Goal: Transaction & Acquisition: Purchase product/service

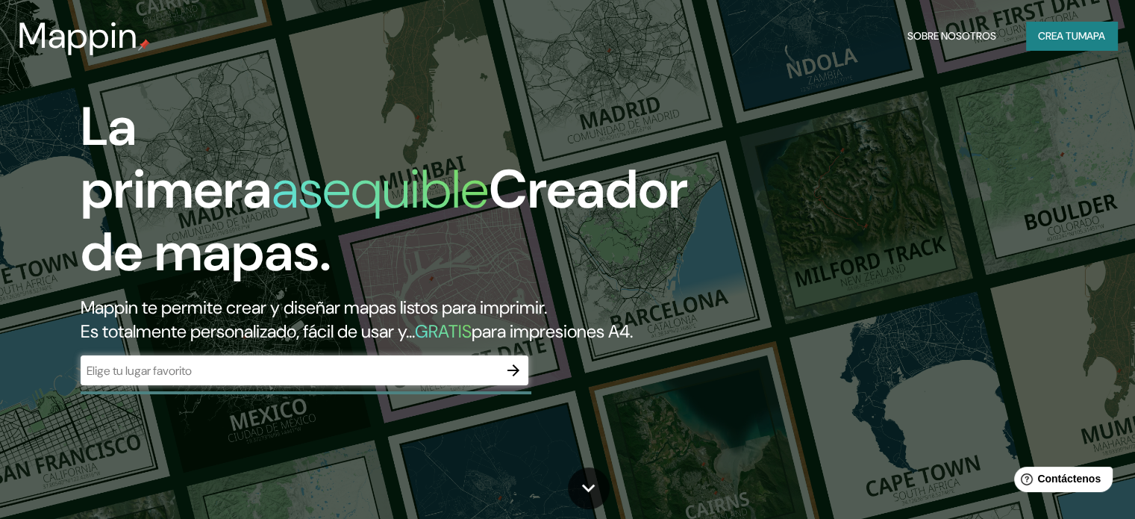
click at [521, 379] on icon "button" at bounding box center [513, 370] width 18 height 18
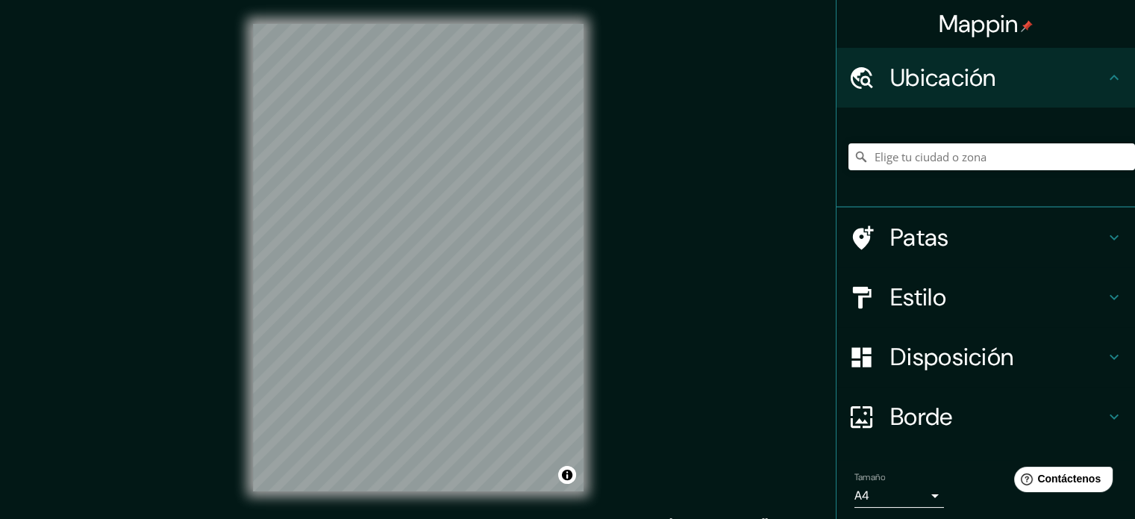
click at [1106, 234] on icon at bounding box center [1114, 237] width 18 height 18
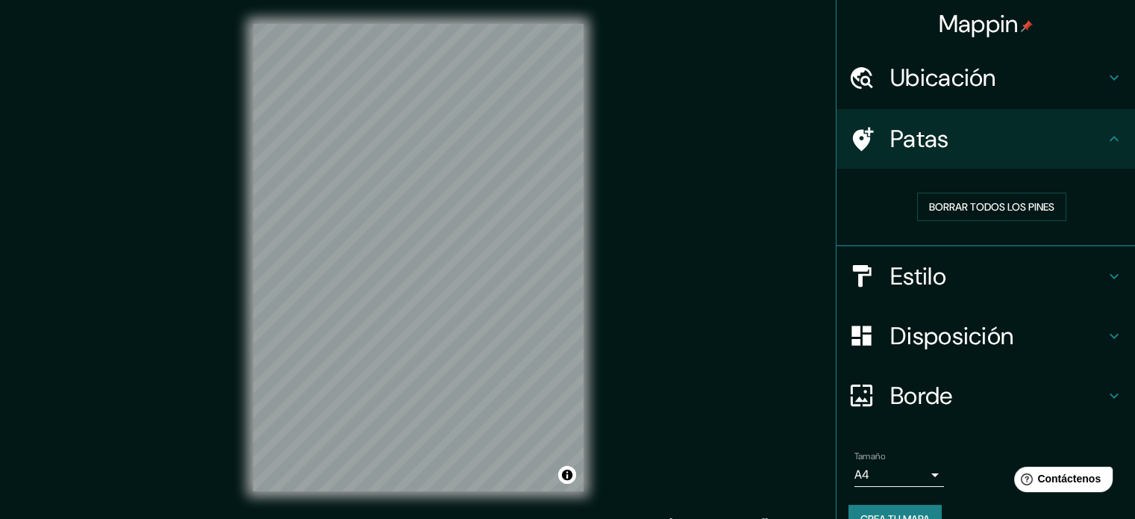
click at [1110, 144] on icon at bounding box center [1114, 139] width 18 height 18
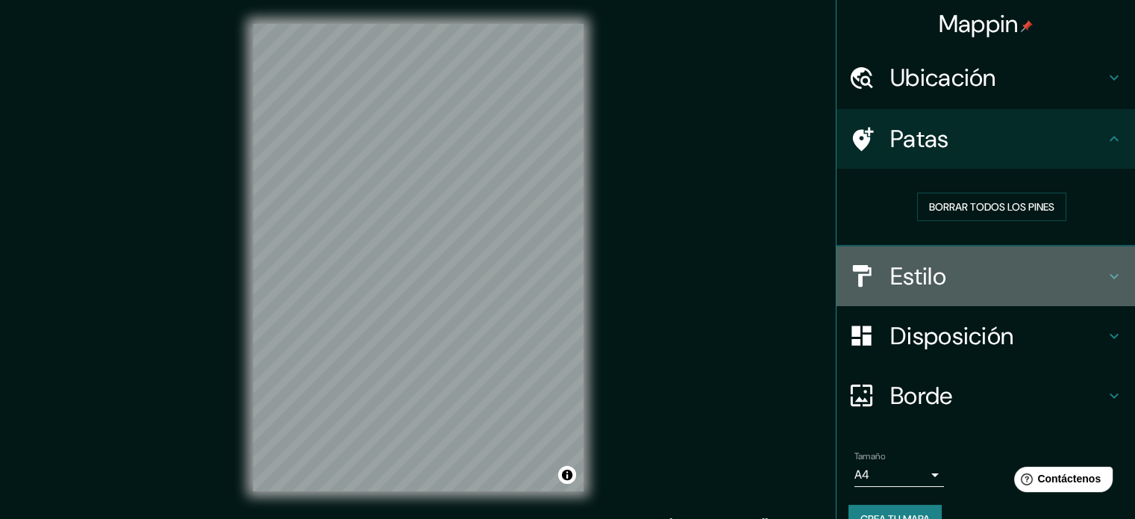
click at [1106, 271] on icon at bounding box center [1114, 276] width 18 height 18
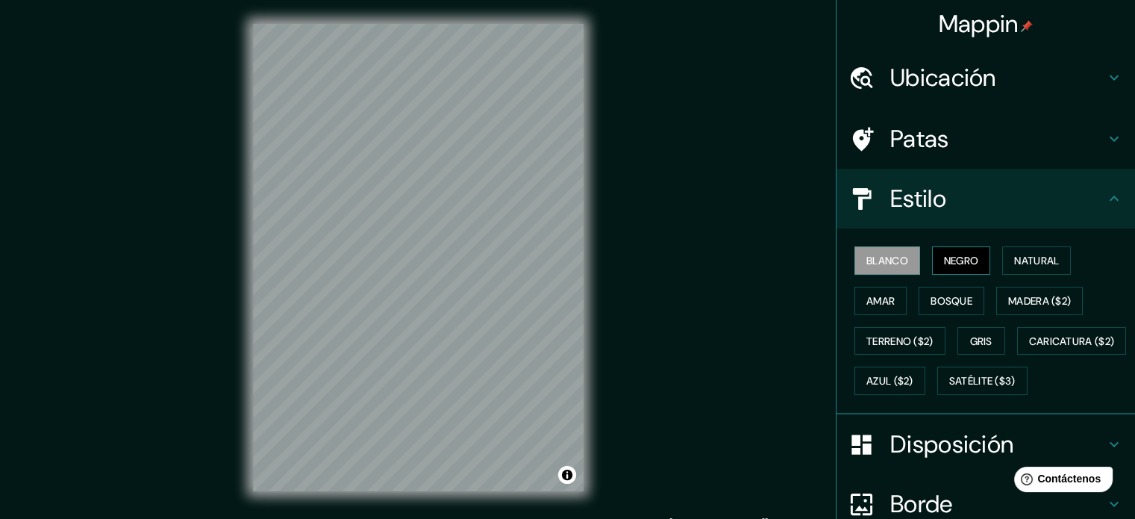
click at [970, 262] on button "Negro" at bounding box center [961, 260] width 59 height 28
click at [1036, 260] on font "Natural" at bounding box center [1036, 260] width 45 height 13
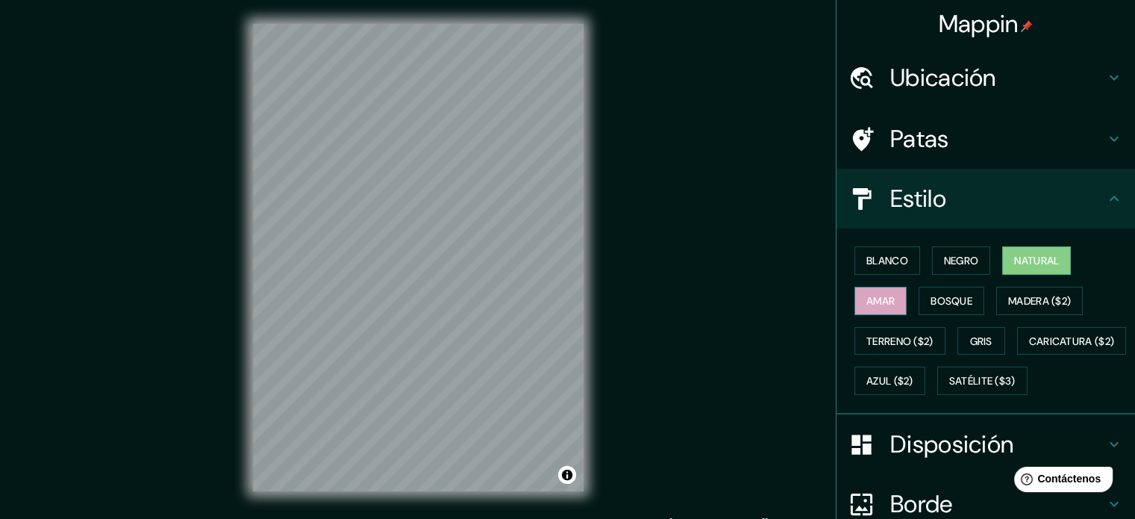
click at [866, 305] on font "Amar" at bounding box center [880, 300] width 28 height 13
click at [933, 305] on font "Bosque" at bounding box center [951, 300] width 42 height 13
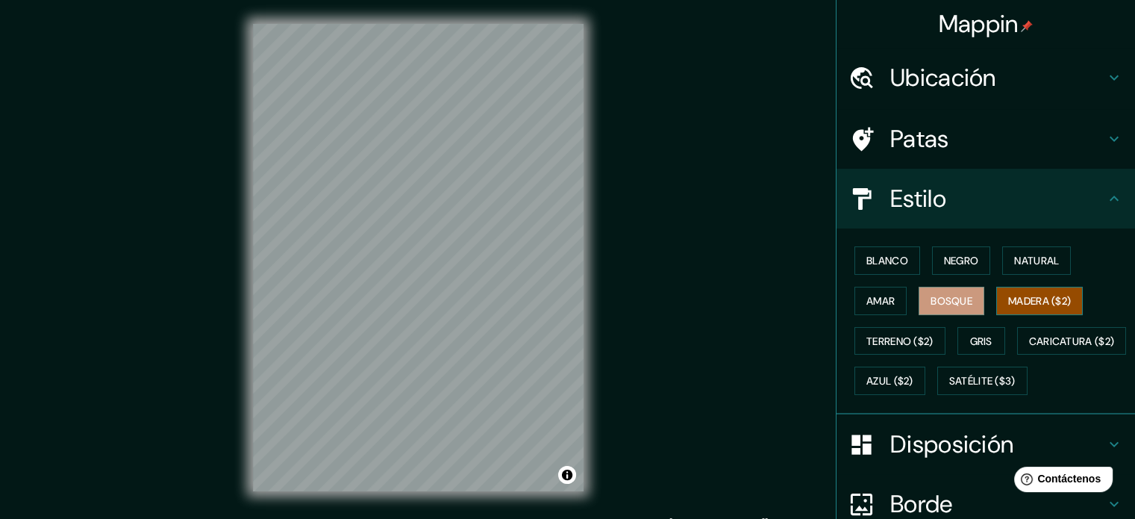
click at [1018, 305] on font "Madera ($2)" at bounding box center [1039, 300] width 63 height 13
click at [880, 334] on font "Terreno ($2)" at bounding box center [899, 340] width 67 height 13
click at [1041, 294] on font "Madera ($2)" at bounding box center [1039, 300] width 63 height 13
click at [895, 345] on font "Terreno ($2)" at bounding box center [899, 340] width 67 height 13
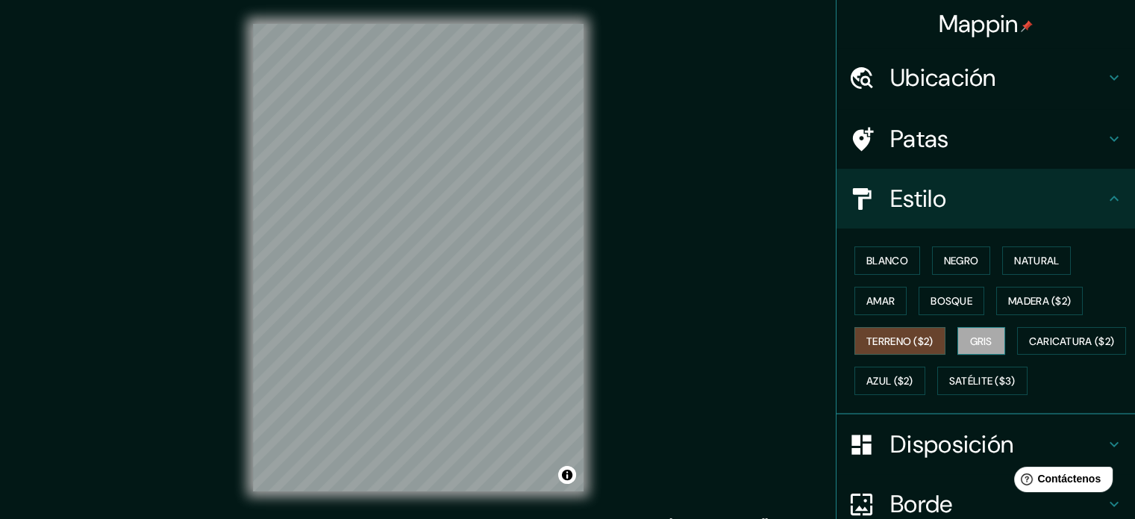
click at [982, 334] on font "Gris" at bounding box center [981, 340] width 22 height 13
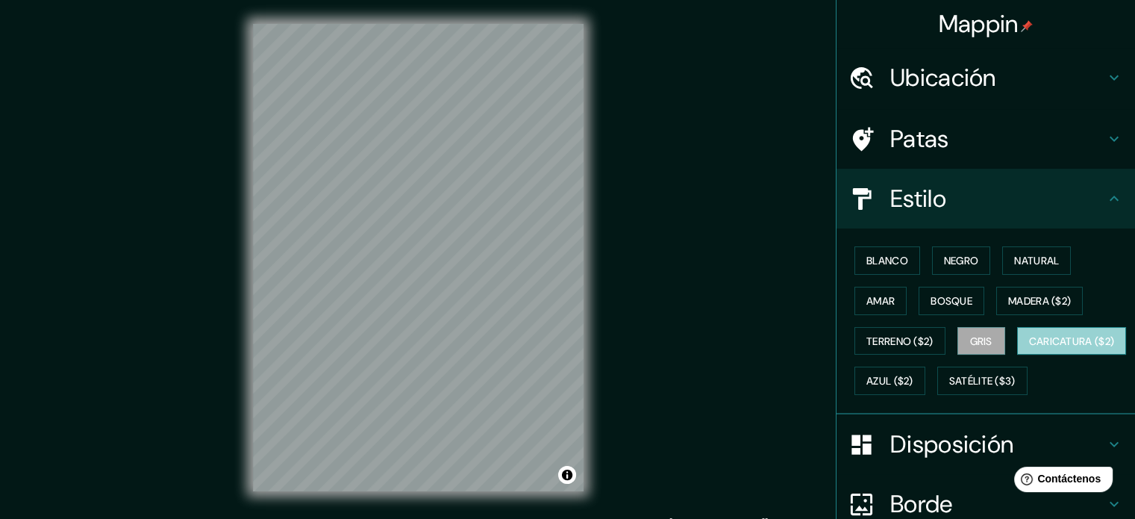
click at [1029, 348] on font "Caricatura ($2)" at bounding box center [1072, 340] width 86 height 13
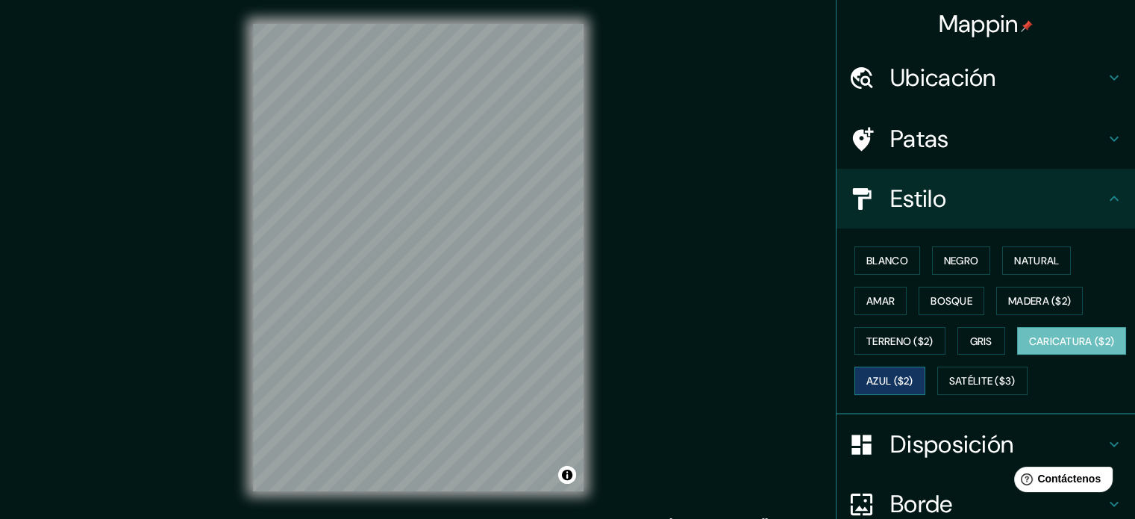
click at [913, 375] on font "Azul ($2)" at bounding box center [889, 381] width 47 height 13
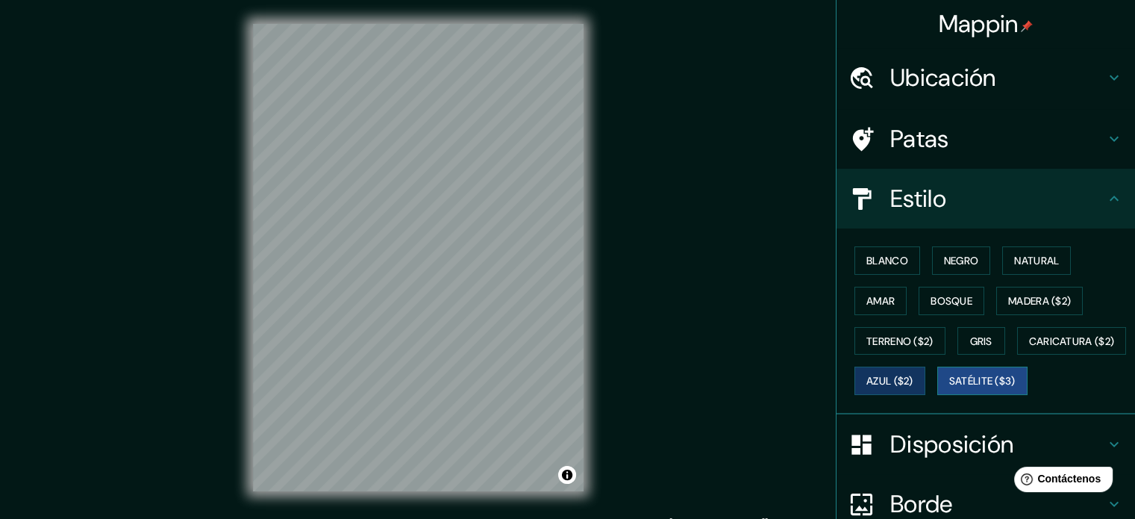
click at [949, 388] on font "Satélite ($3)" at bounding box center [982, 381] width 66 height 13
click at [913, 380] on font "Azul ($2)" at bounding box center [889, 381] width 47 height 13
click at [881, 258] on font "Blanco" at bounding box center [887, 260] width 42 height 13
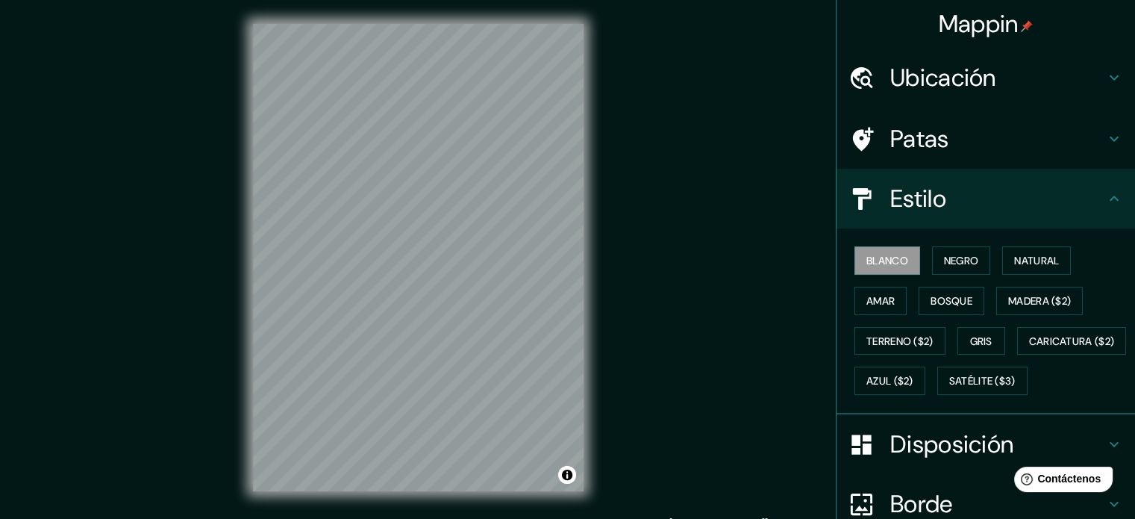
click at [1091, 147] on h4 "Patas" at bounding box center [997, 139] width 215 height 30
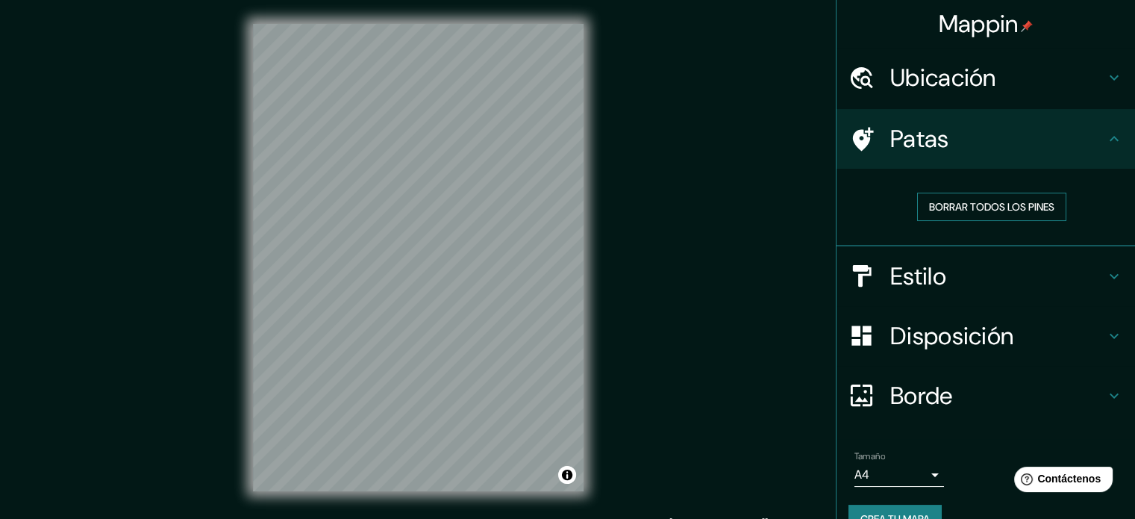
click at [1027, 205] on font "Borrar todos los pines" at bounding box center [991, 206] width 125 height 13
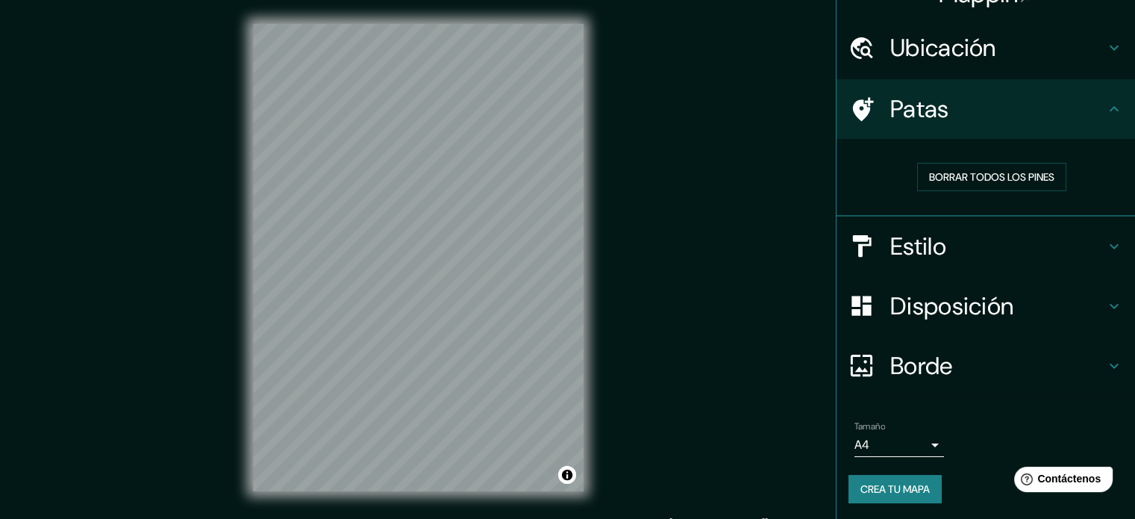
click at [932, 360] on font "Borde" at bounding box center [921, 365] width 63 height 31
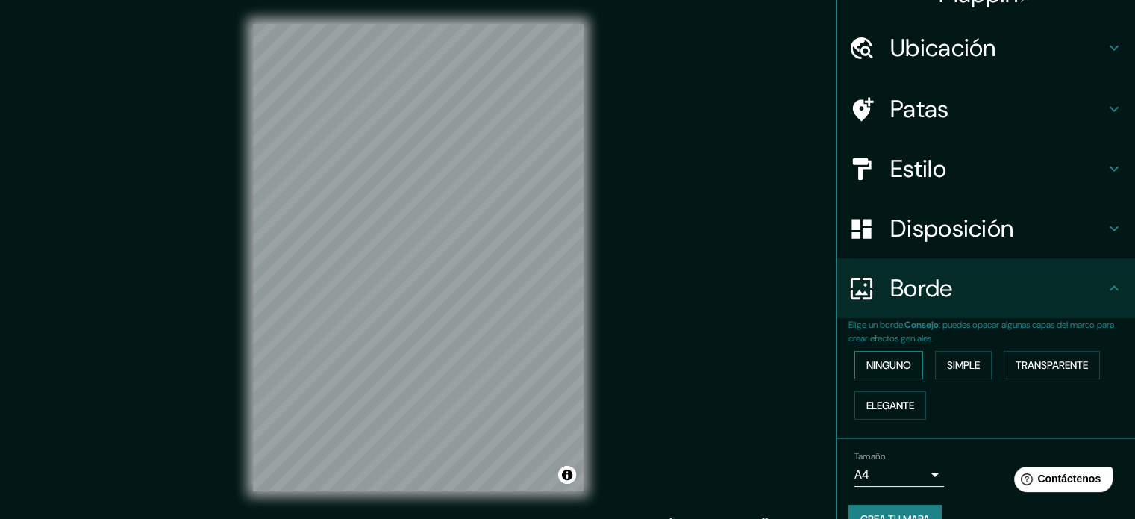
click at [889, 366] on font "Ninguno" at bounding box center [888, 364] width 45 height 13
click at [974, 363] on button "Simple" at bounding box center [963, 365] width 57 height 28
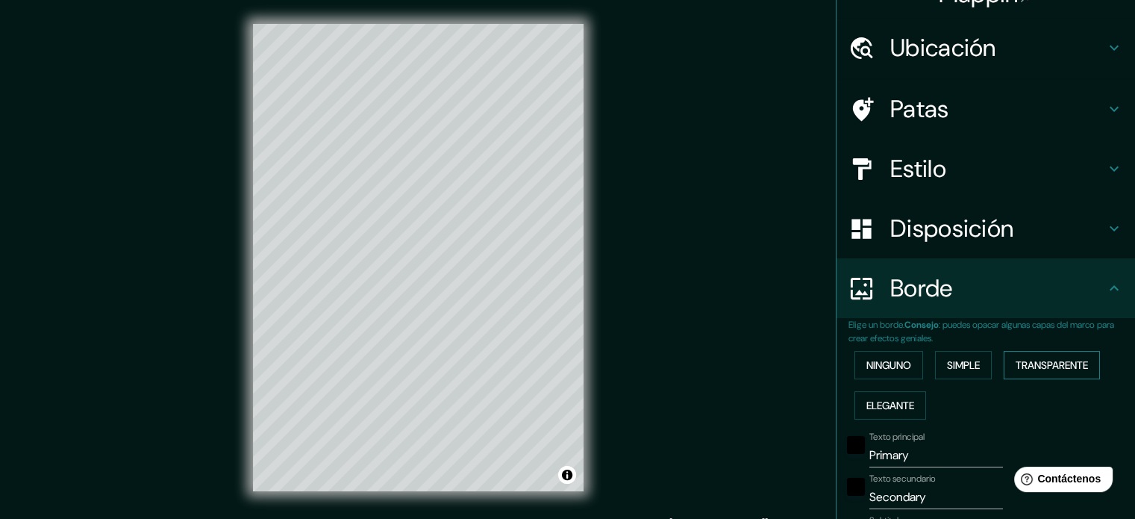
click at [1041, 361] on font "Transparente" at bounding box center [1051, 364] width 72 height 13
click at [905, 403] on font "Elegante" at bounding box center [890, 404] width 48 height 13
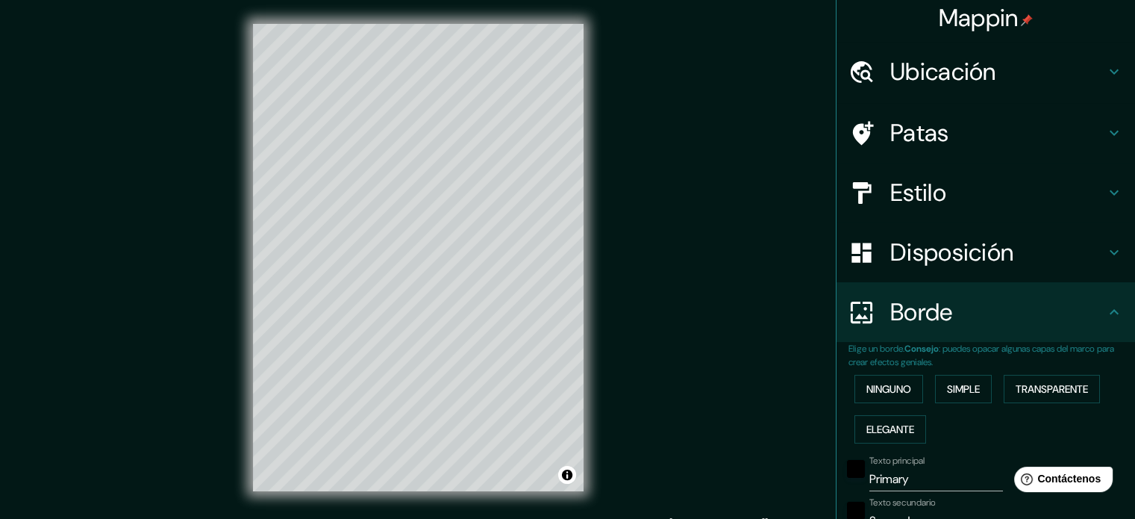
scroll to position [0, 0]
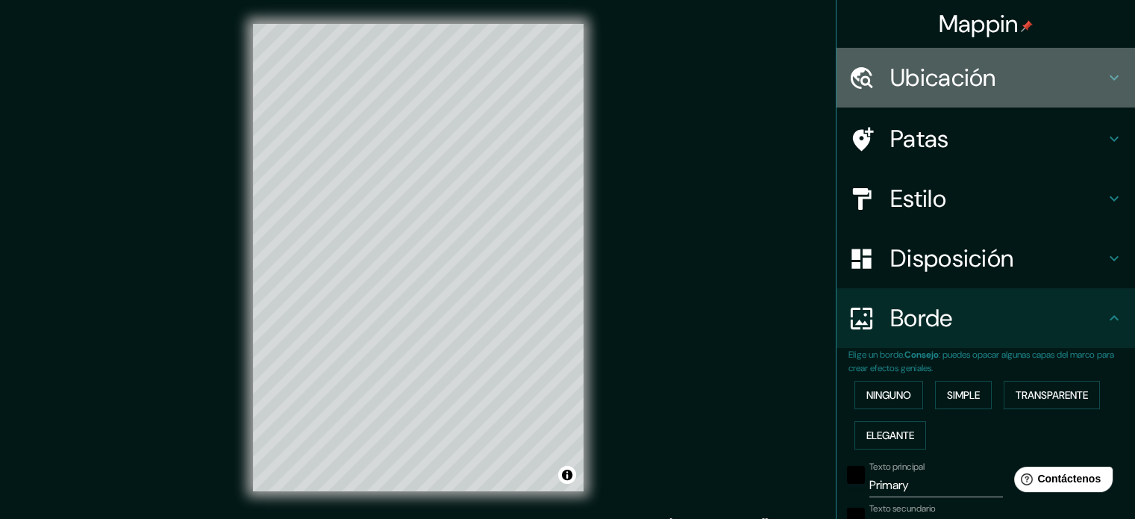
click at [1105, 71] on icon at bounding box center [1114, 78] width 18 height 18
type input "177"
type input "35"
type input "18"
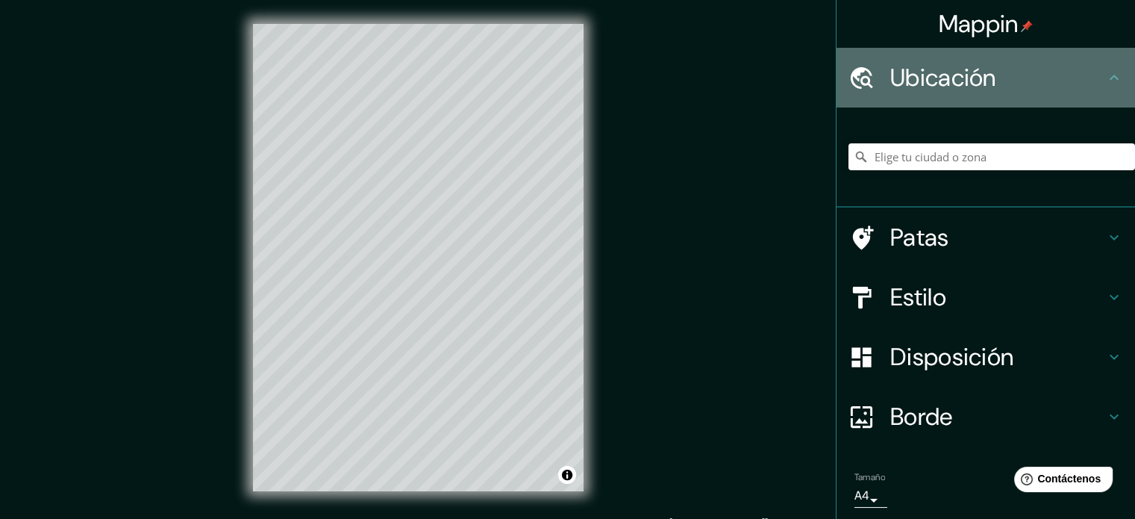
click at [1105, 71] on icon at bounding box center [1114, 78] width 18 height 18
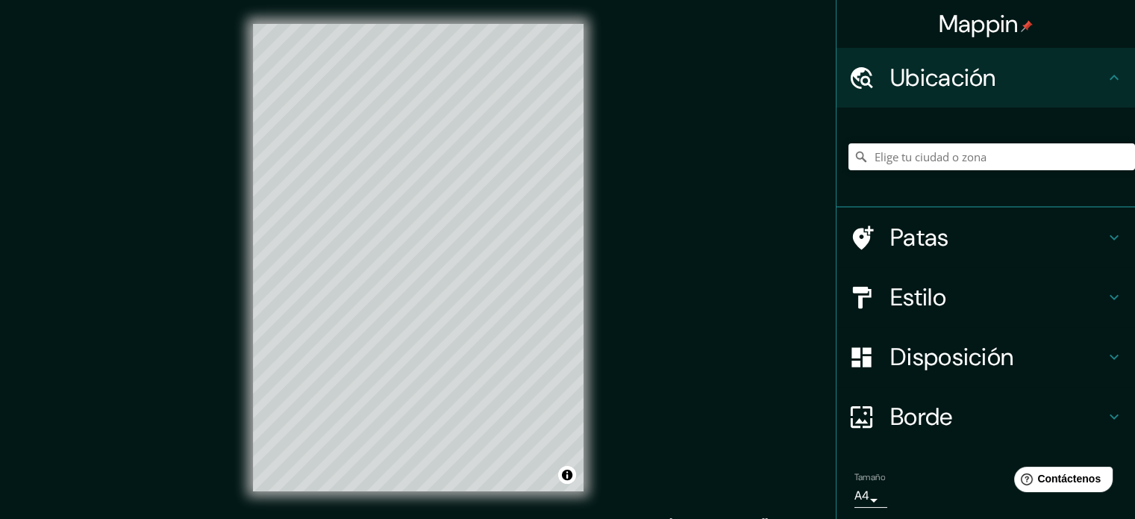
click at [759, 180] on div "Mappin Ubicación Patas Estilo Disposición Borde Elige un borde. Consejo : puede…" at bounding box center [567, 269] width 1135 height 539
click at [450, 1] on div "© Mapbox © OpenStreetMap Improve this map" at bounding box center [418, 257] width 378 height 515
click at [932, 281] on font "Estilo" at bounding box center [918, 296] width 56 height 31
type input "177"
type input "35"
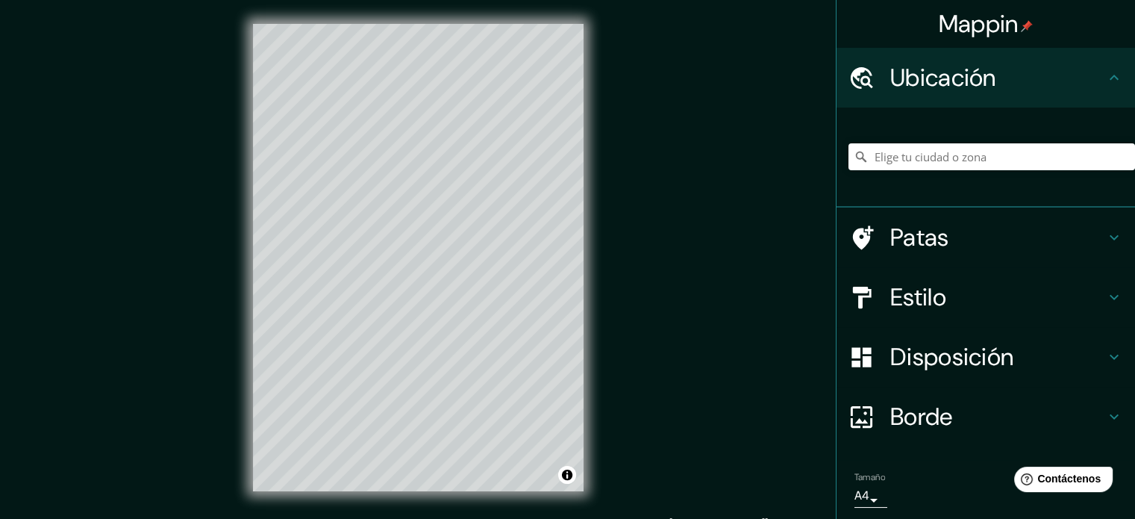
type input "35"
type input "18"
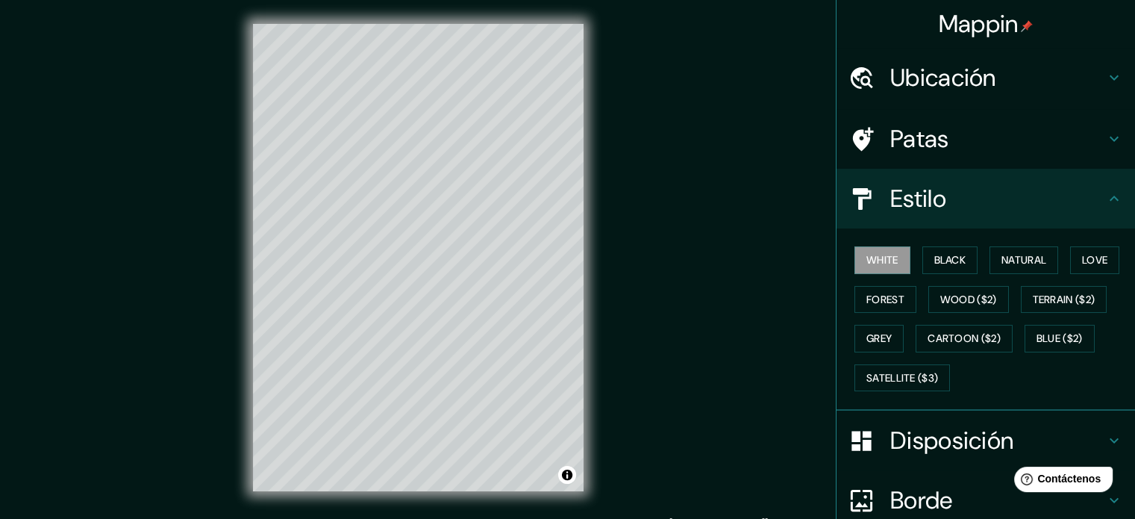
click at [944, 240] on div "White Black Natural Love Forest Wood ($2) Terrain ($2) Grey Cartoon ($2) Blue (…" at bounding box center [991, 318] width 286 height 157
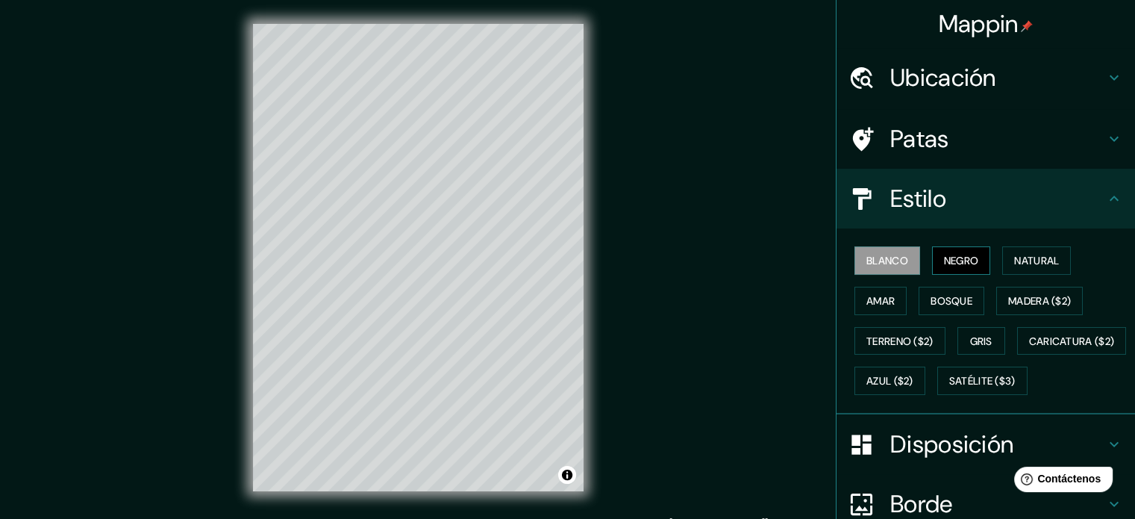
click at [945, 257] on font "Negro" at bounding box center [961, 260] width 35 height 13
click at [1030, 257] on font "Natural" at bounding box center [1036, 260] width 45 height 13
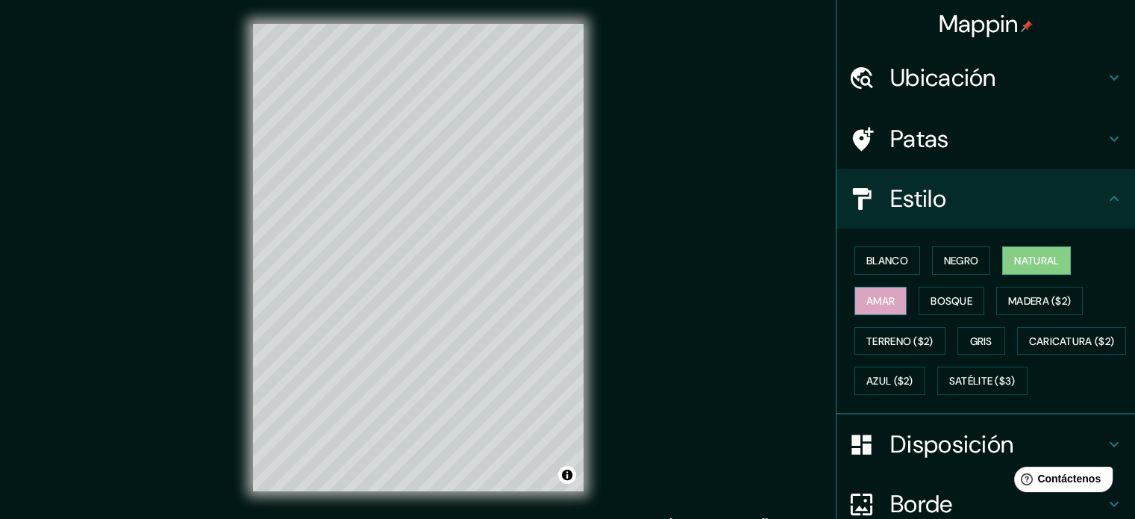
click at [867, 304] on font "Amar" at bounding box center [880, 300] width 28 height 13
click at [1080, 136] on h4 "Patas" at bounding box center [997, 139] width 215 height 30
type input "177"
type input "35"
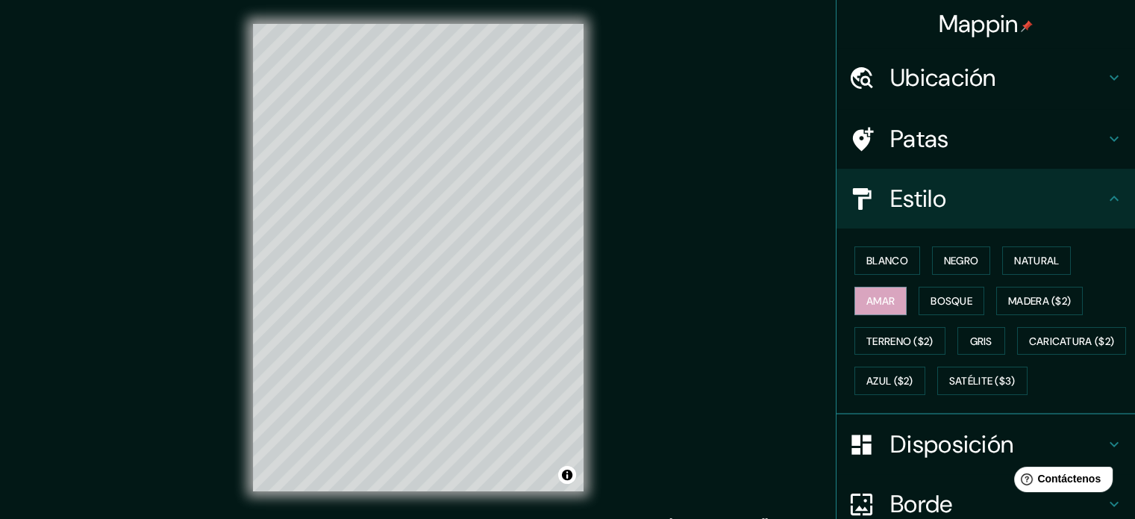
type input "18"
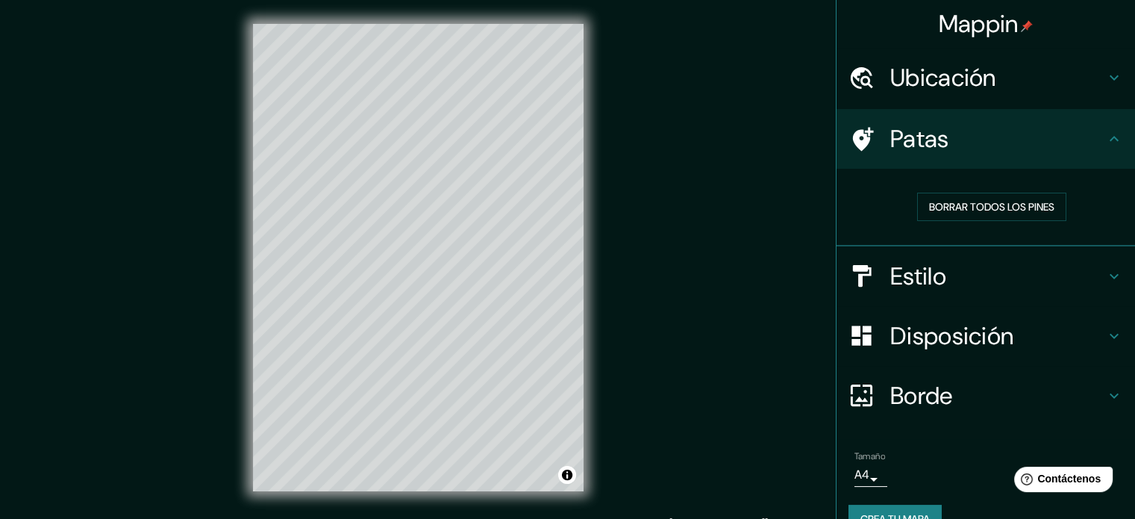
click at [1098, 148] on div "Patas" at bounding box center [985, 139] width 298 height 60
click at [1029, 388] on h4 "Borde" at bounding box center [997, 395] width 215 height 30
type input "177"
type input "35"
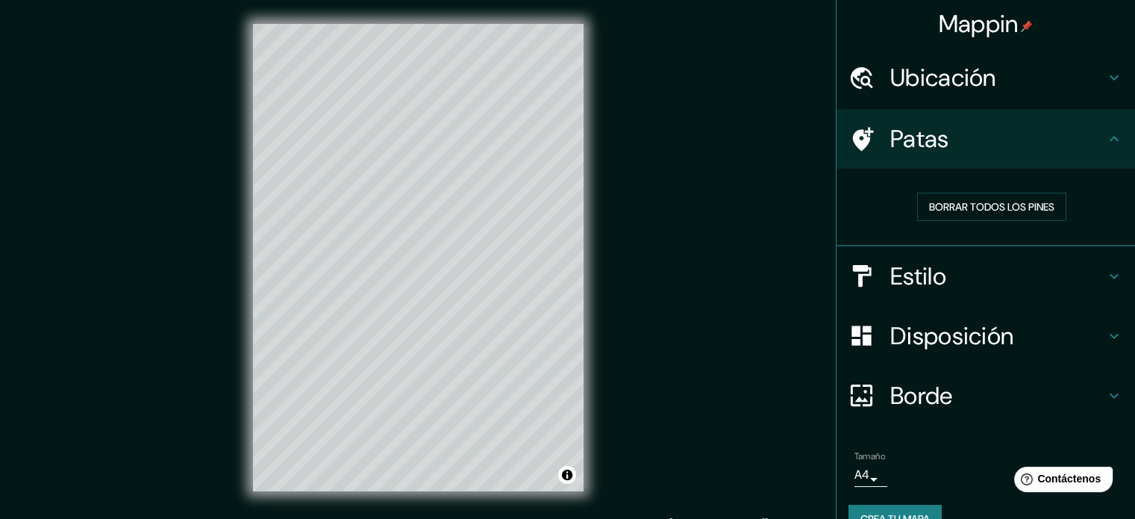
type input "18"
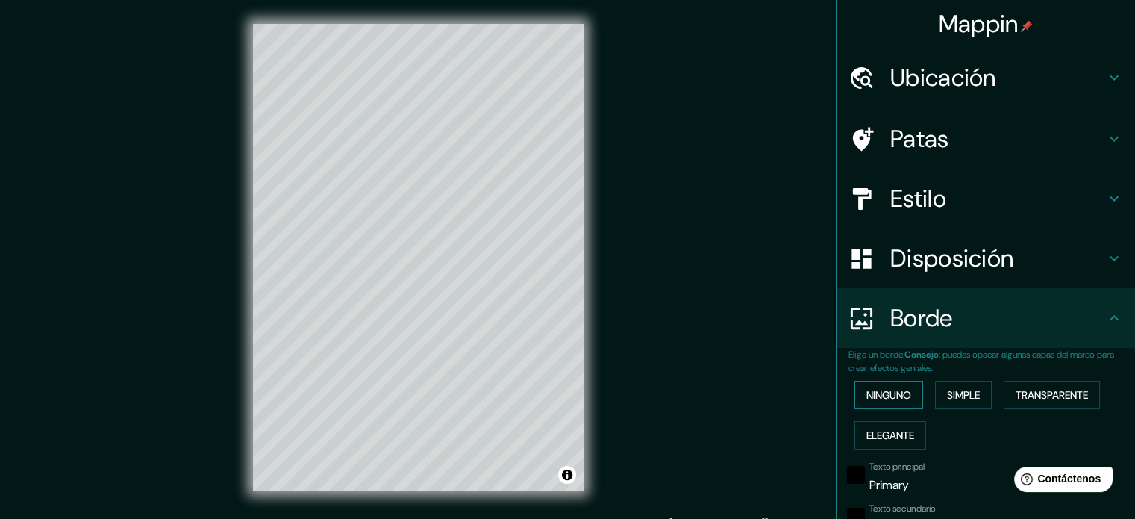
click at [896, 389] on font "Ninguno" at bounding box center [888, 394] width 45 height 13
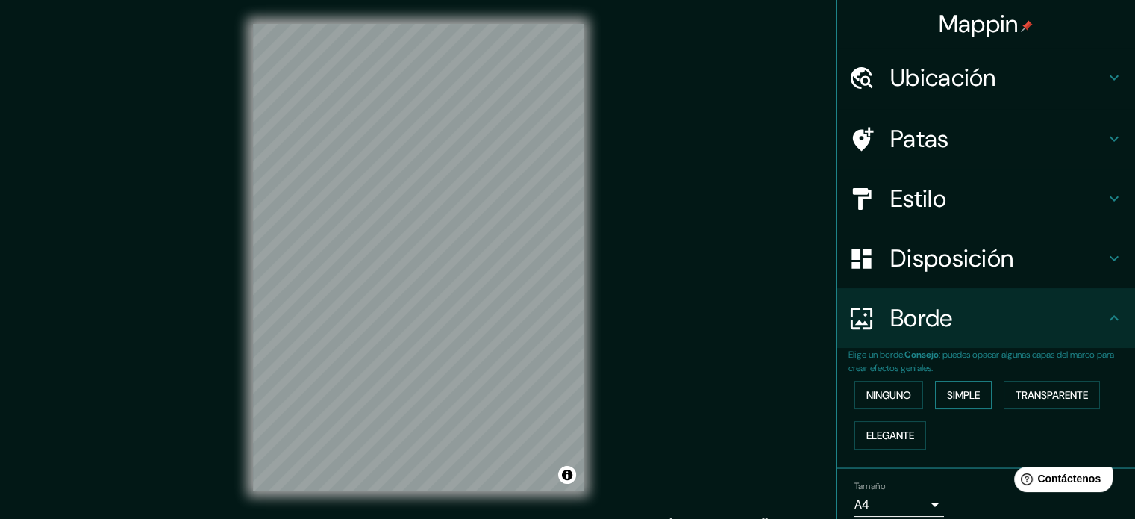
click at [958, 393] on font "Simple" at bounding box center [963, 394] width 33 height 13
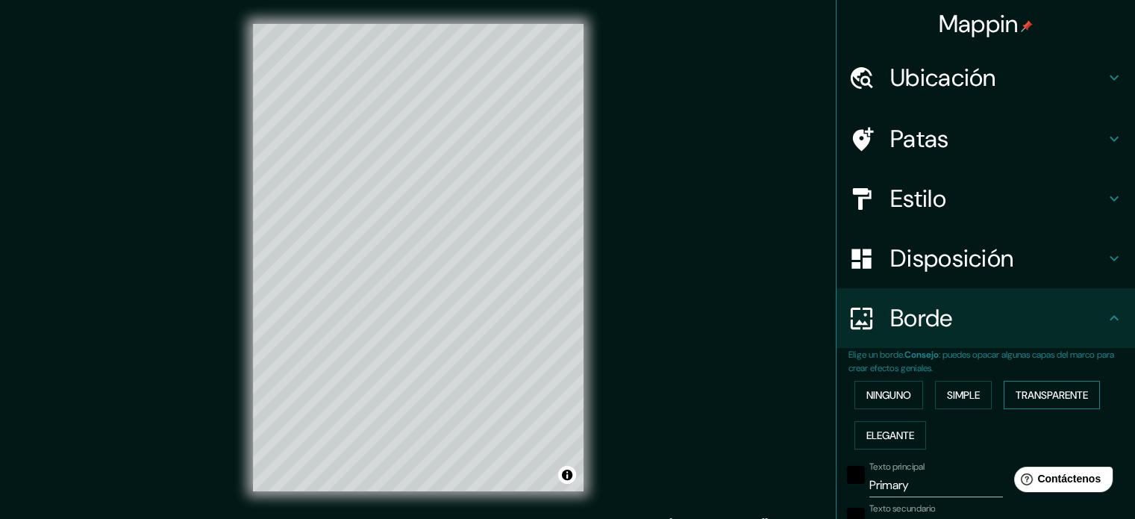
click at [1053, 395] on font "Transparente" at bounding box center [1051, 394] width 72 height 13
click at [903, 429] on font "Elegante" at bounding box center [890, 434] width 48 height 13
click at [1041, 386] on font "Transparente" at bounding box center [1051, 394] width 72 height 19
click at [871, 389] on font "Ninguno" at bounding box center [888, 394] width 45 height 13
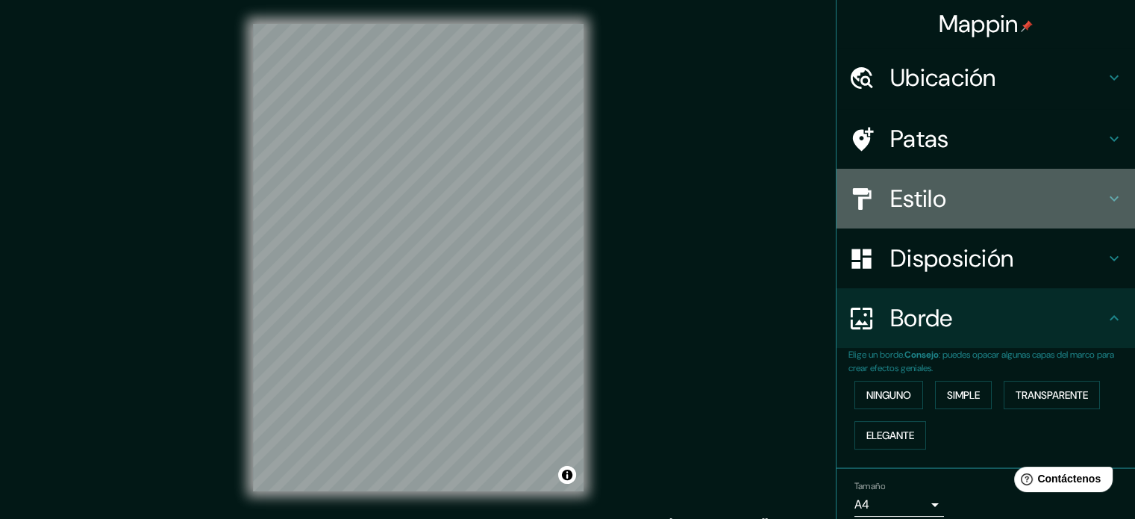
click at [1010, 210] on h4 "Estilo" at bounding box center [997, 199] width 215 height 30
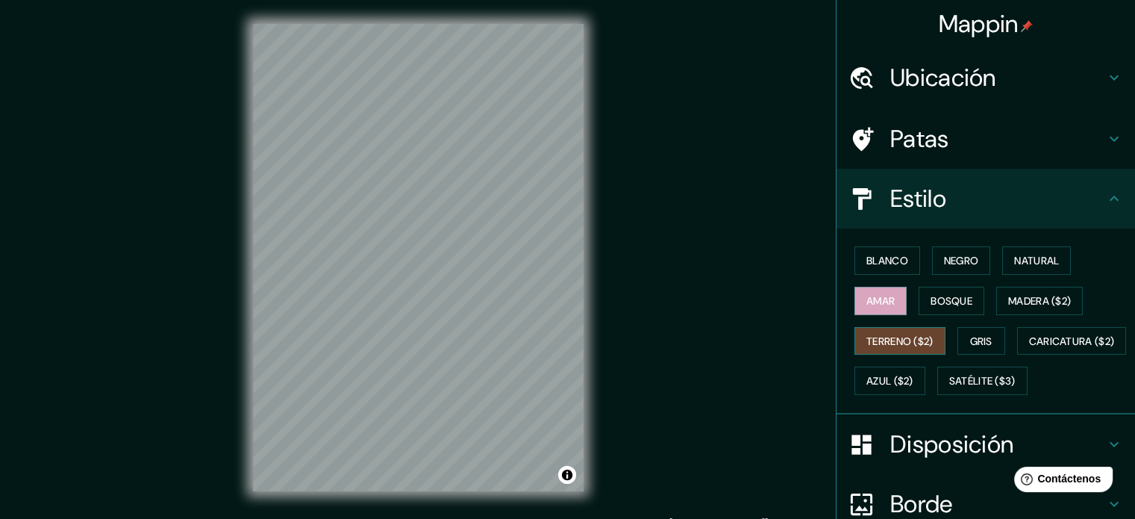
click at [919, 336] on font "Terreno ($2)" at bounding box center [899, 340] width 67 height 13
click at [960, 334] on button "Gris" at bounding box center [981, 341] width 48 height 28
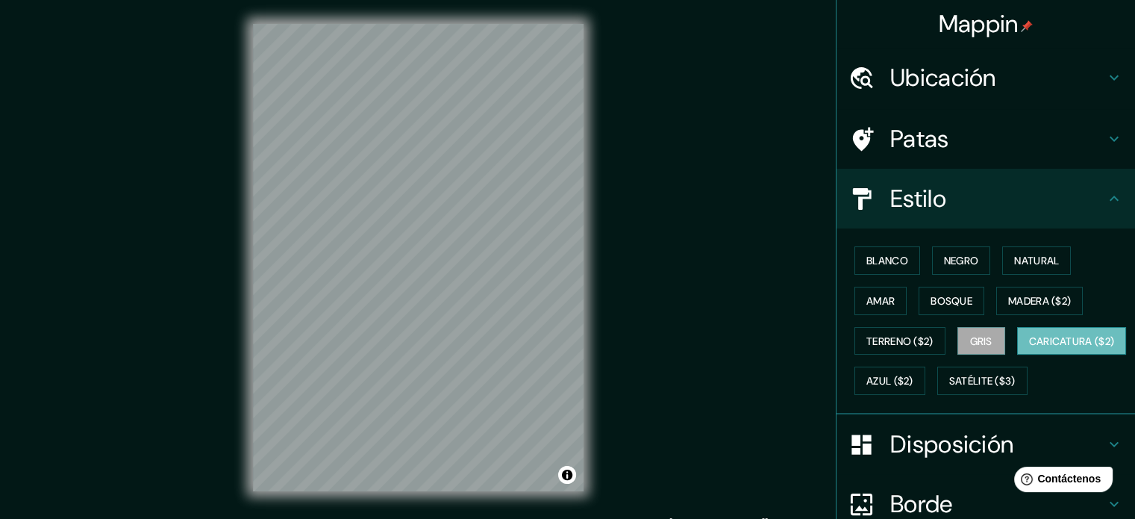
click at [1029, 348] on font "Caricatura ($2)" at bounding box center [1072, 340] width 86 height 13
click at [913, 378] on font "Azul ($2)" at bounding box center [889, 381] width 47 height 13
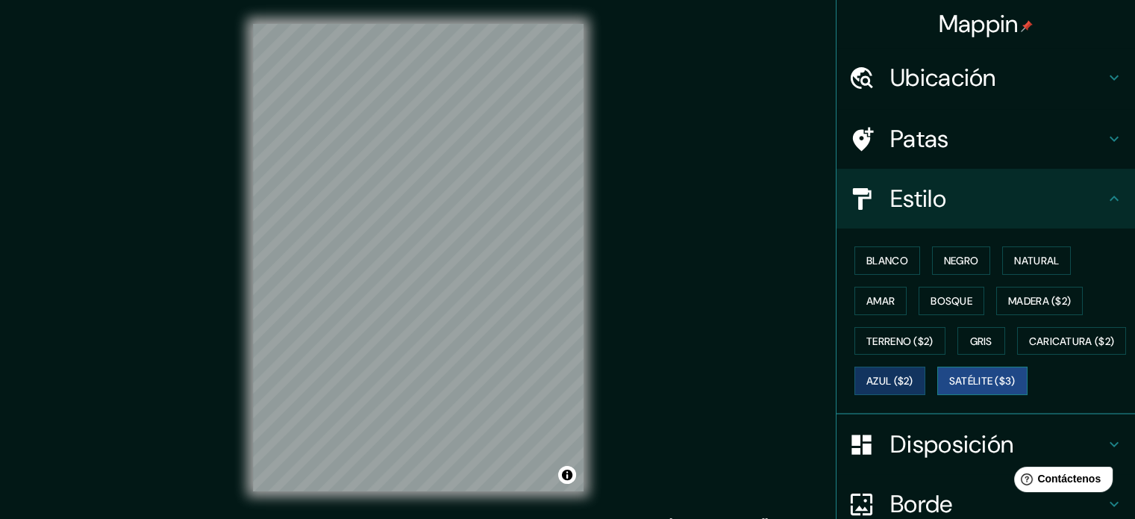
click at [937, 395] on button "Satélite ($3)" at bounding box center [982, 380] width 90 height 28
click at [251, 246] on div "© Mapbox © OpenStreetMap Improve this map © Maxar" at bounding box center [418, 257] width 378 height 515
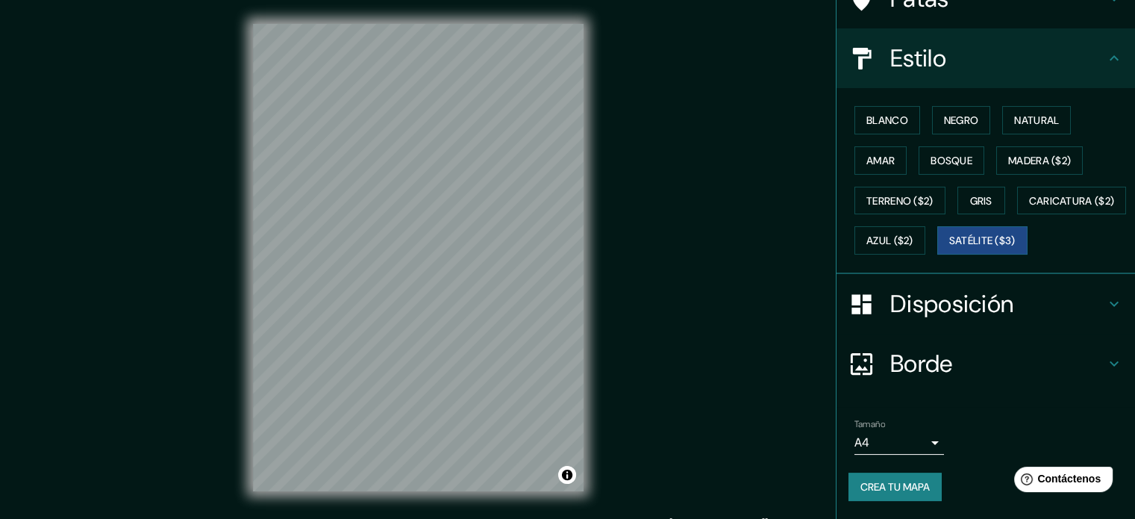
scroll to position [101, 0]
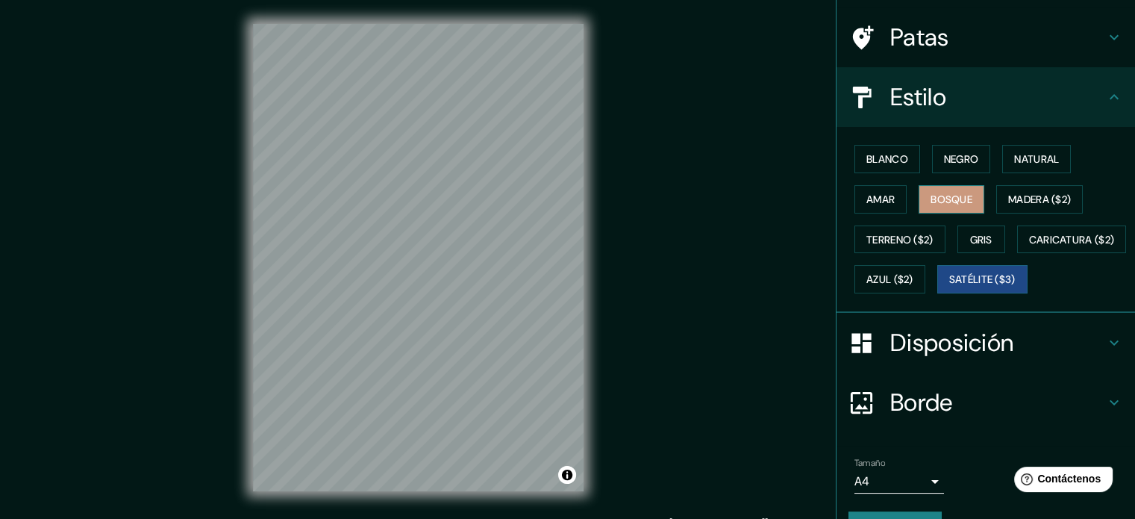
click at [956, 192] on font "Bosque" at bounding box center [951, 198] width 42 height 13
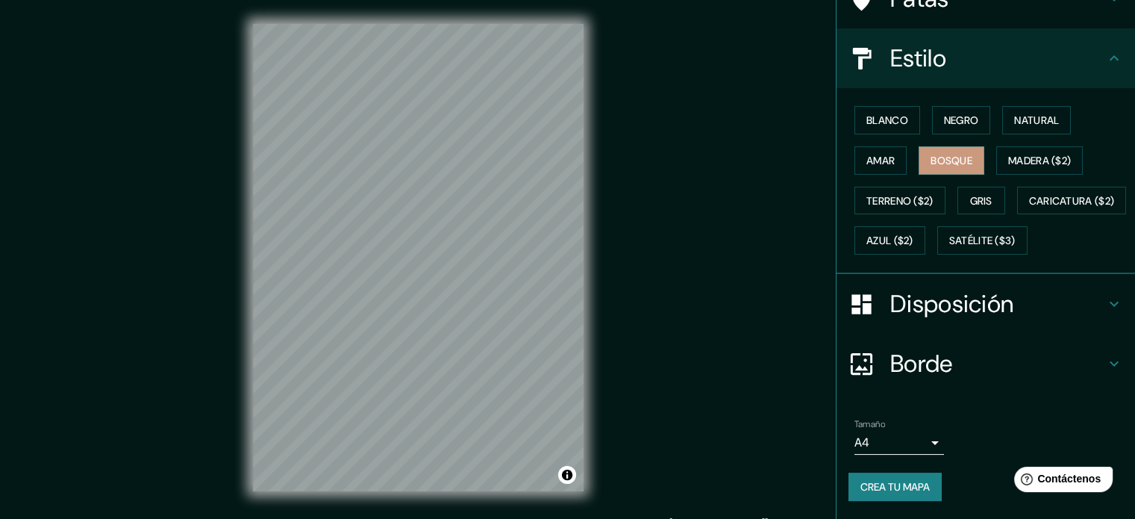
scroll to position [176, 0]
click at [966, 369] on h4 "Borde" at bounding box center [997, 363] width 215 height 30
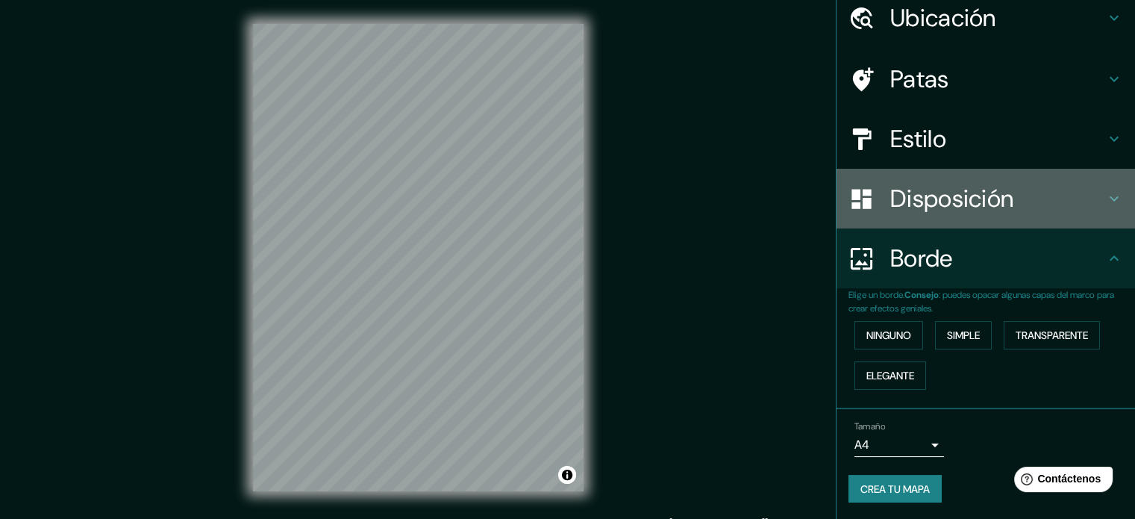
click at [1090, 208] on h4 "Disposición" at bounding box center [997, 199] width 215 height 30
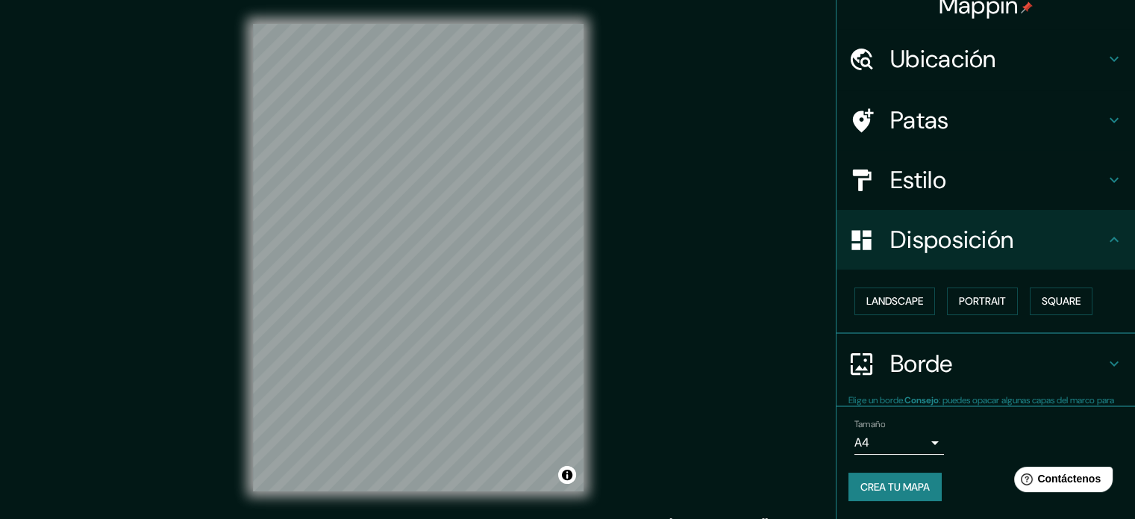
scroll to position [18, 0]
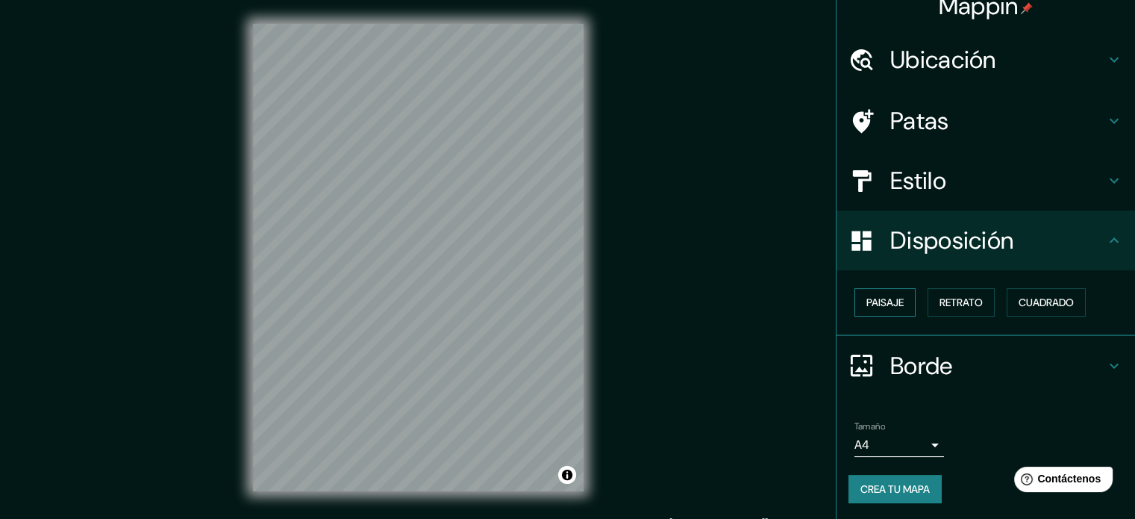
click at [882, 294] on font "Paisaje" at bounding box center [884, 301] width 37 height 19
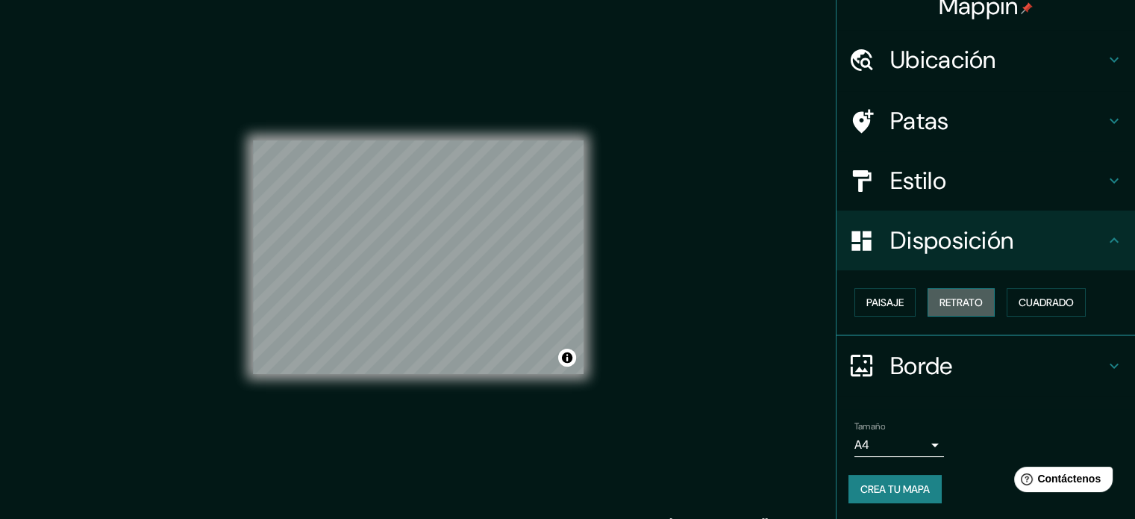
click at [942, 304] on font "Retrato" at bounding box center [960, 301] width 43 height 13
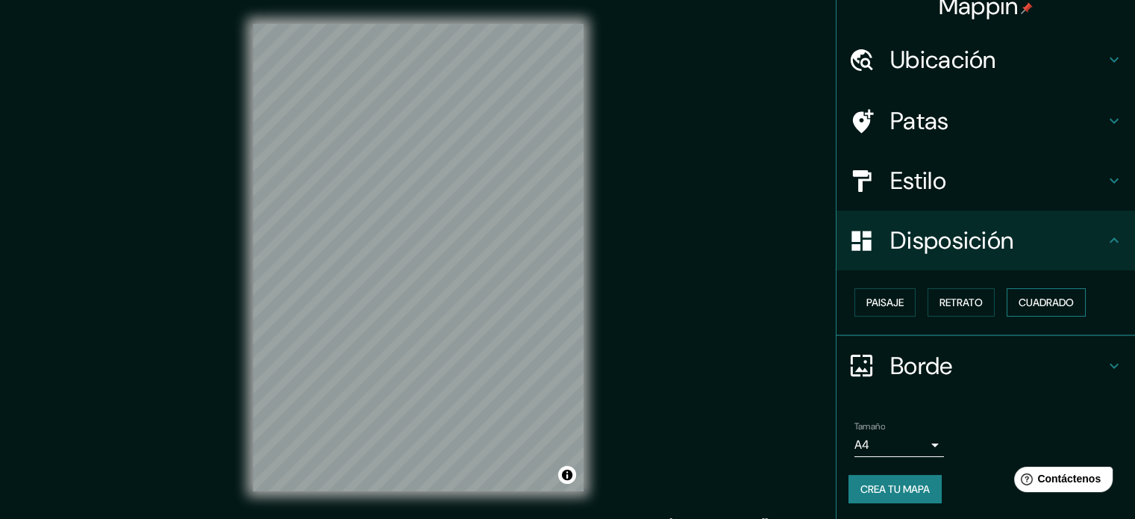
click at [1018, 304] on font "Cuadrado" at bounding box center [1045, 301] width 55 height 13
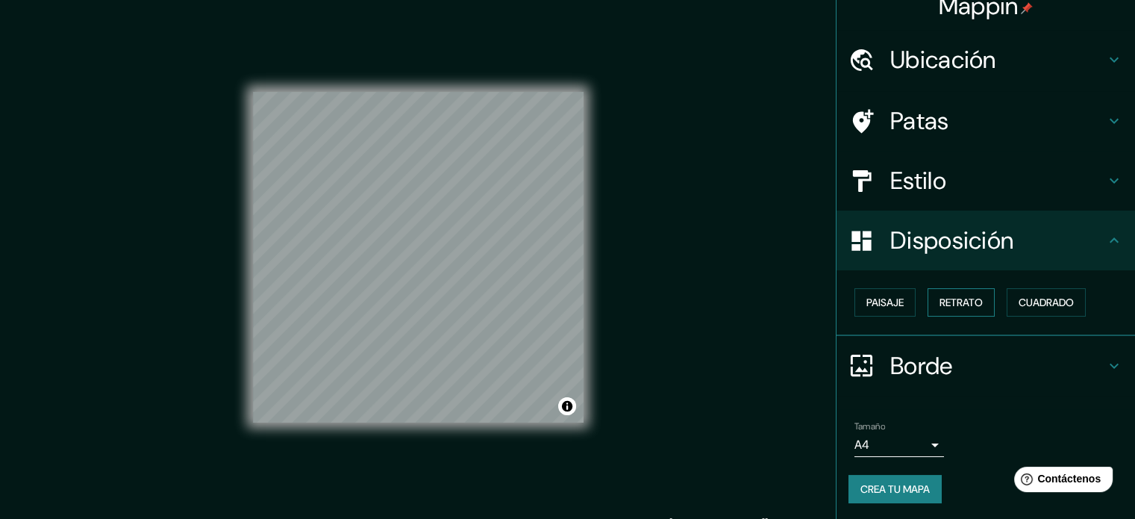
click at [939, 304] on font "Retrato" at bounding box center [960, 301] width 43 height 13
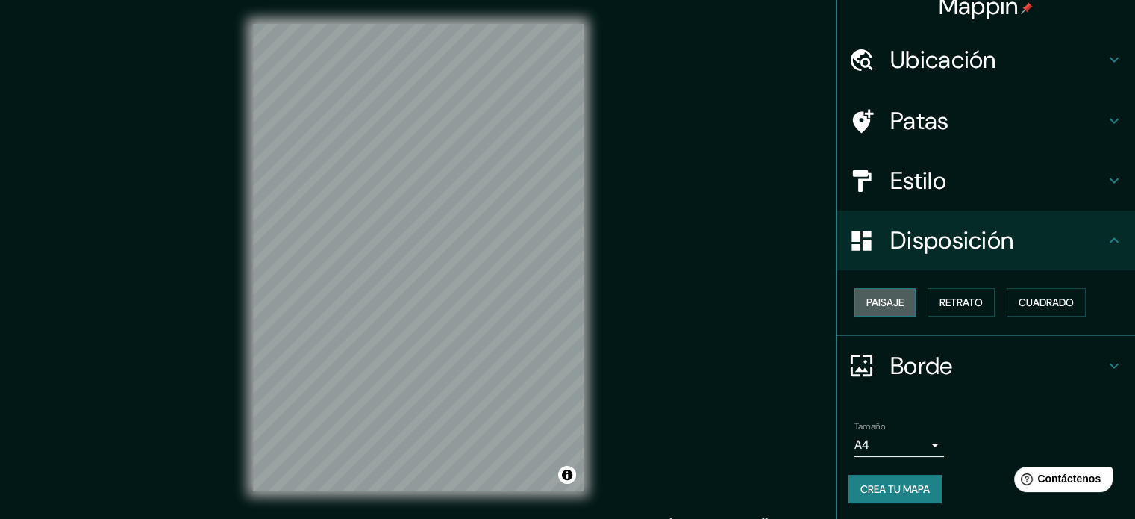
click at [895, 309] on button "Paisaje" at bounding box center [884, 302] width 61 height 28
